Goal: Navigation & Orientation: Find specific page/section

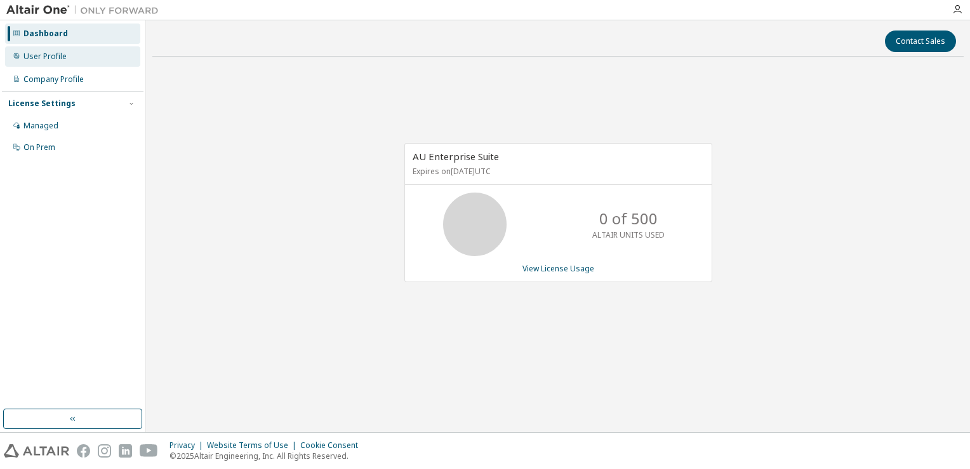
click at [98, 55] on div "User Profile" at bounding box center [72, 56] width 135 height 20
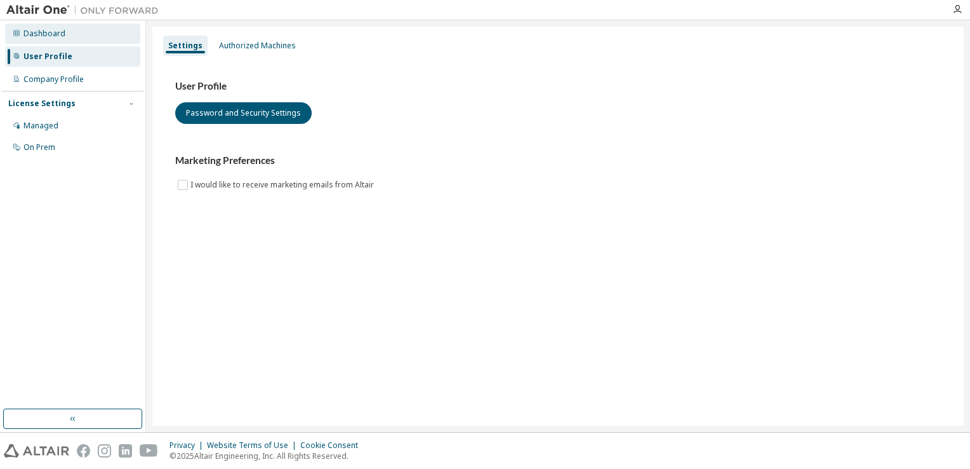
click at [107, 39] on div "Dashboard" at bounding box center [72, 33] width 135 height 20
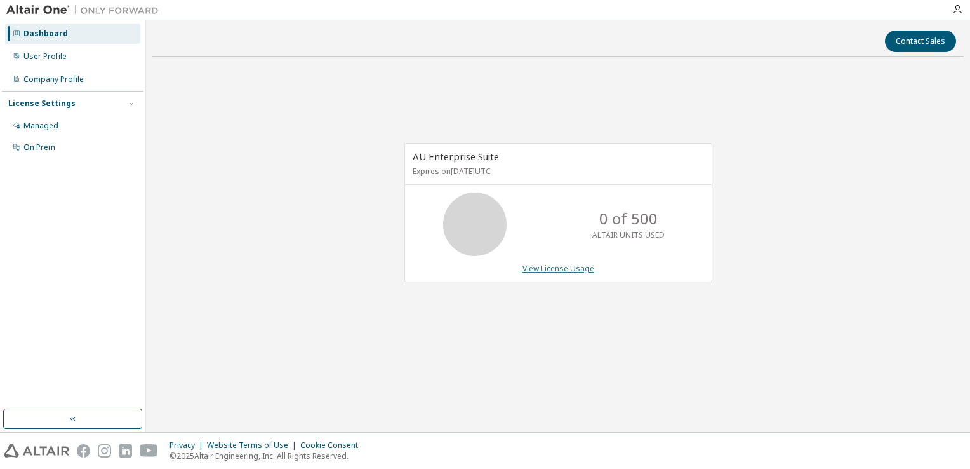
click at [564, 269] on link "View License Usage" at bounding box center [559, 268] width 72 height 11
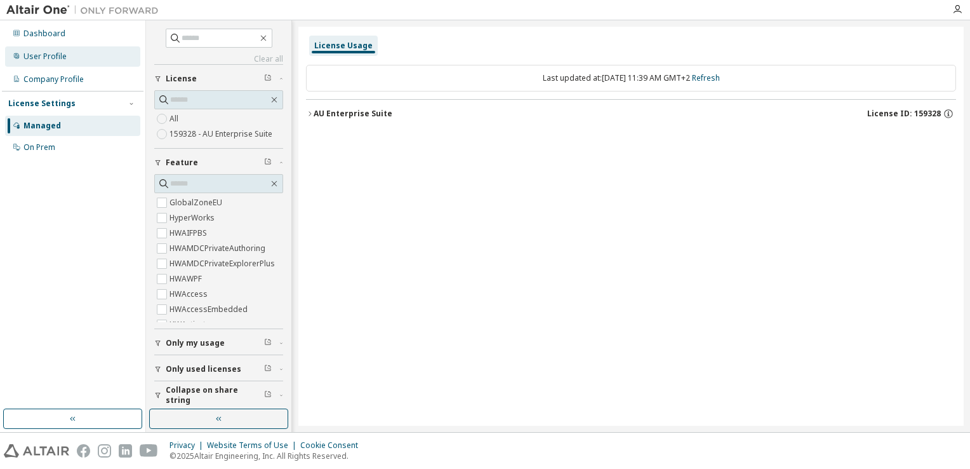
click at [78, 55] on div "User Profile" at bounding box center [72, 56] width 135 height 20
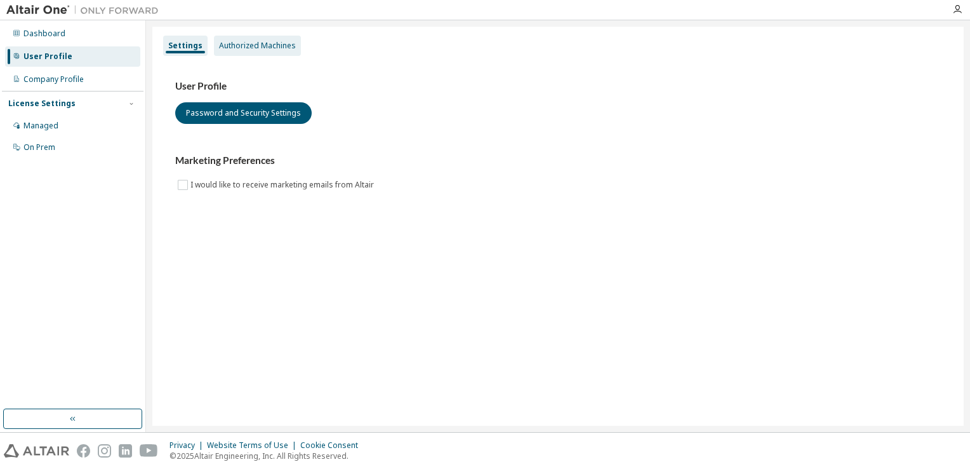
click at [279, 48] on div "Authorized Machines" at bounding box center [257, 46] width 77 height 10
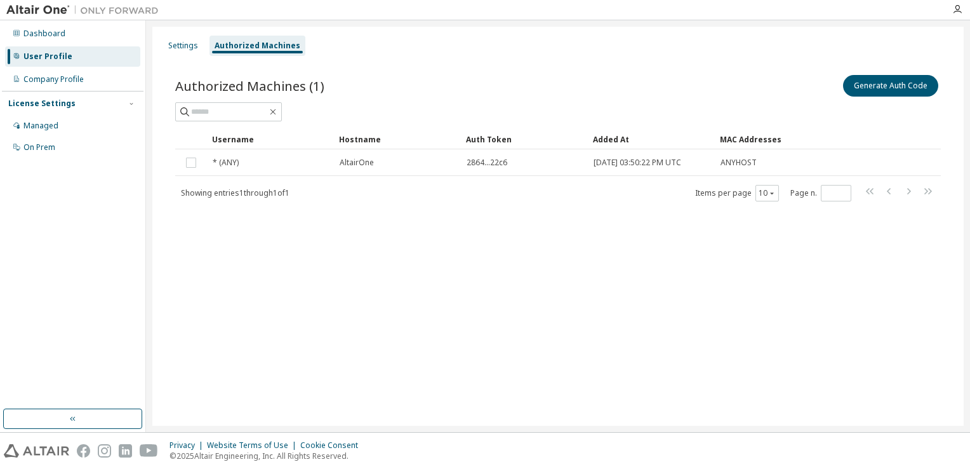
click at [599, 353] on div "Settings Authorized Machines Authorized Machines (1) Generate Auth Code Clear L…" at bounding box center [558, 226] width 812 height 399
click at [90, 77] on div "Company Profile" at bounding box center [72, 79] width 135 height 20
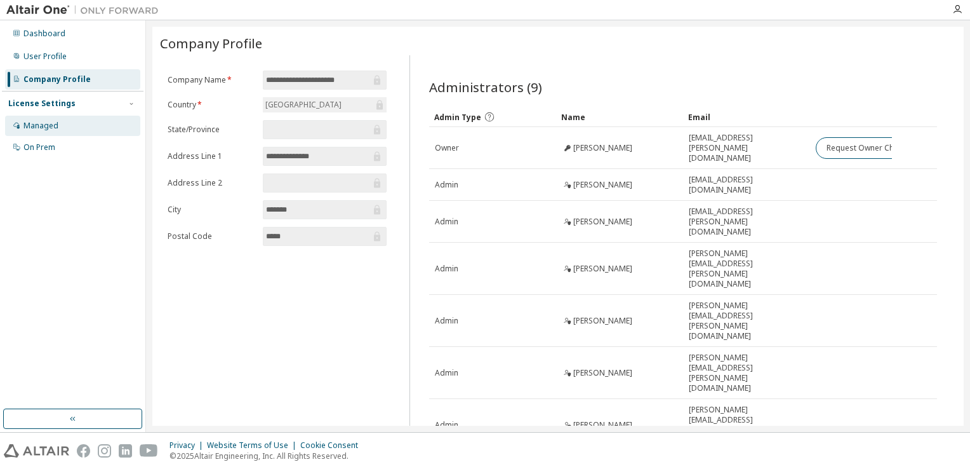
click at [63, 125] on div "Managed" at bounding box center [72, 126] width 135 height 20
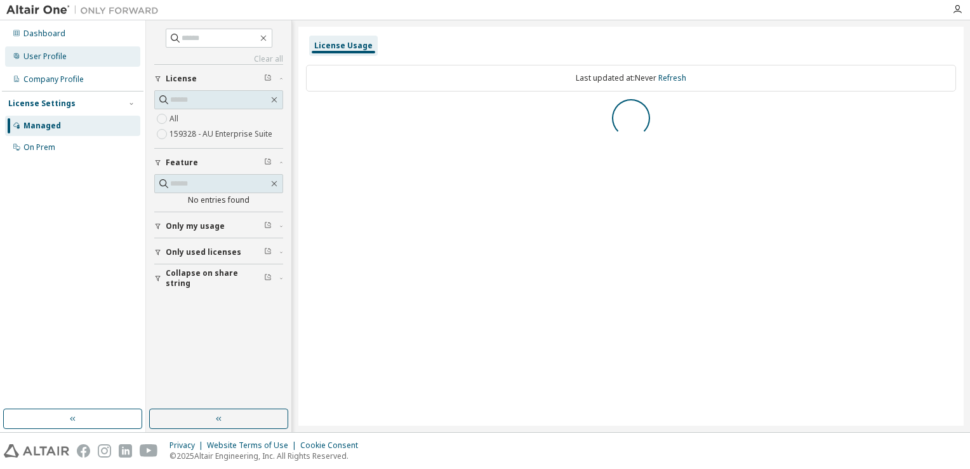
click at [73, 60] on div "User Profile" at bounding box center [72, 56] width 135 height 20
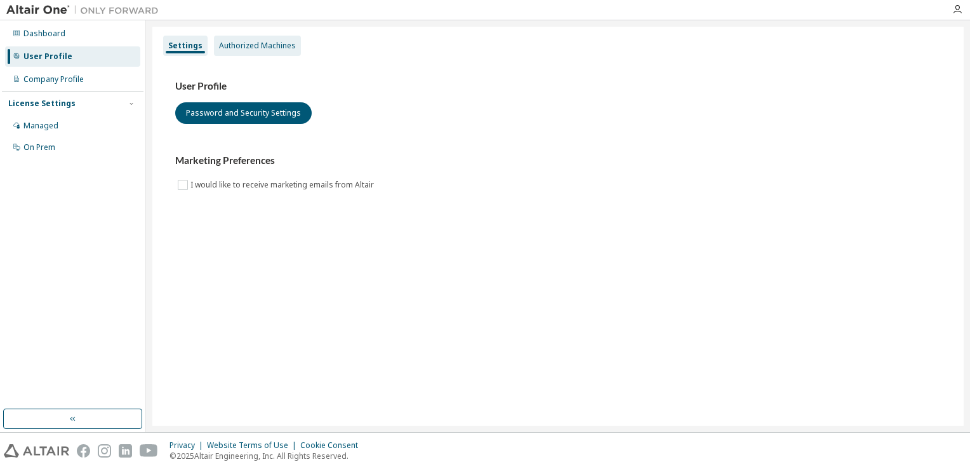
click at [244, 51] on div "Authorized Machines" at bounding box center [257, 46] width 87 height 20
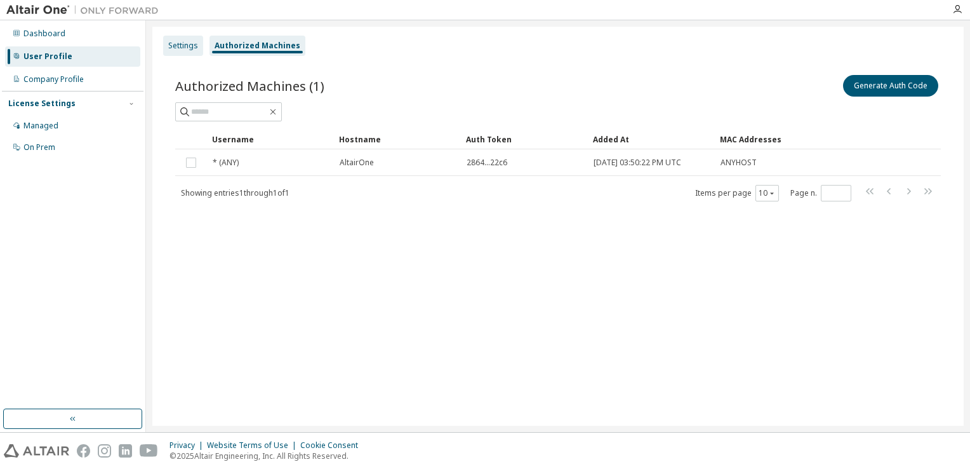
click at [194, 47] on div "Settings" at bounding box center [183, 46] width 30 height 10
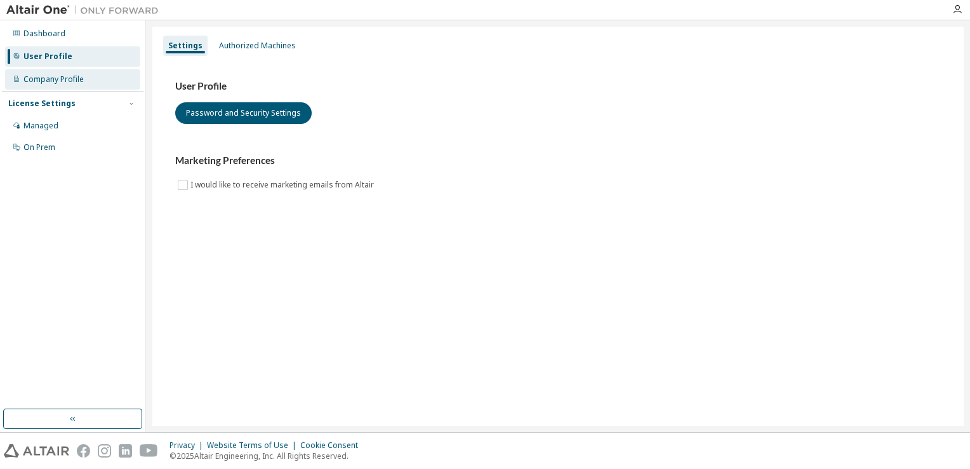
click at [99, 74] on div "Company Profile" at bounding box center [72, 79] width 135 height 20
click at [37, 32] on div "Dashboard" at bounding box center [44, 34] width 42 height 10
